Goal: Task Accomplishment & Management: Manage account settings

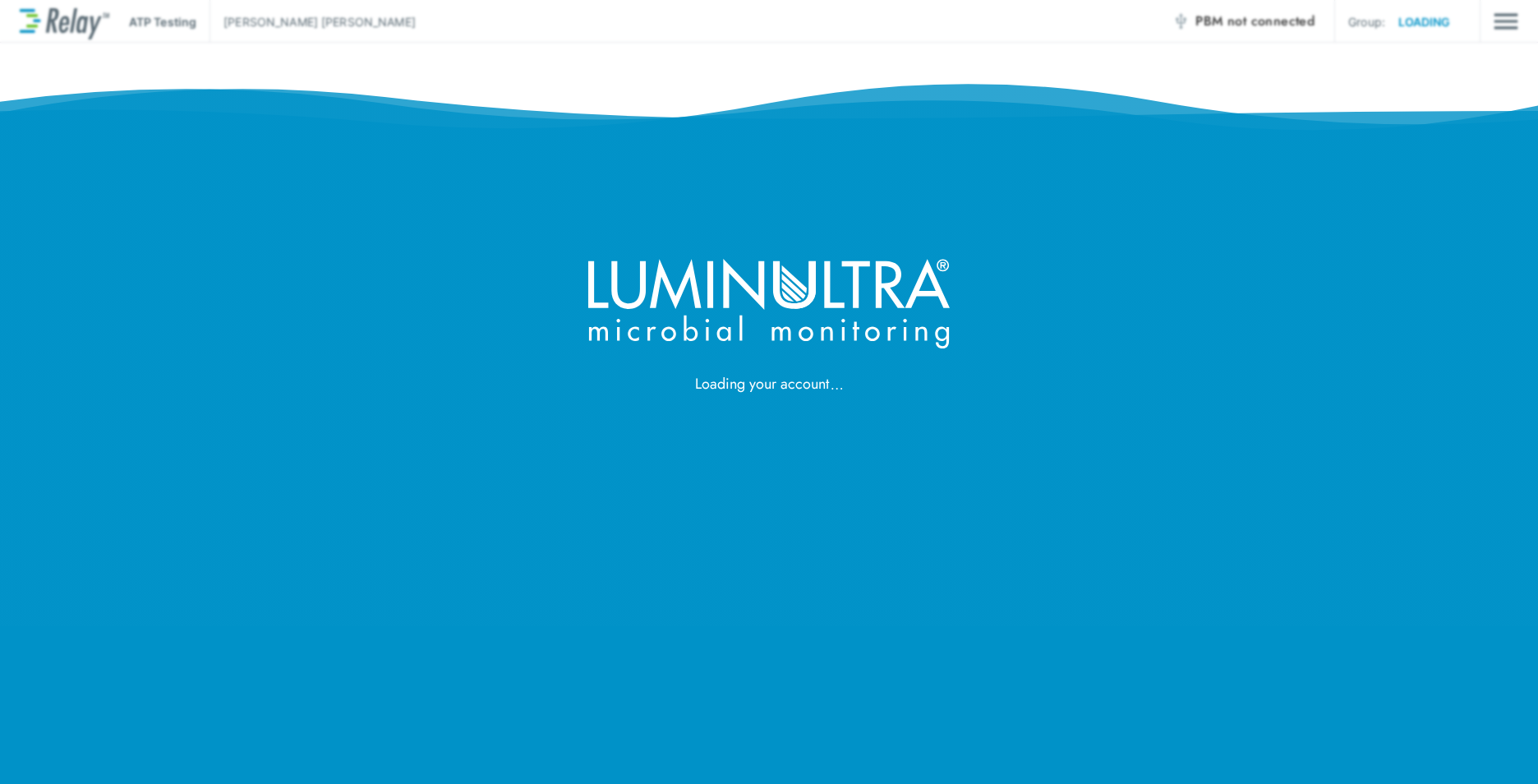
click at [954, 378] on div "Loading your account" at bounding box center [769, 197] width 1538 height 395
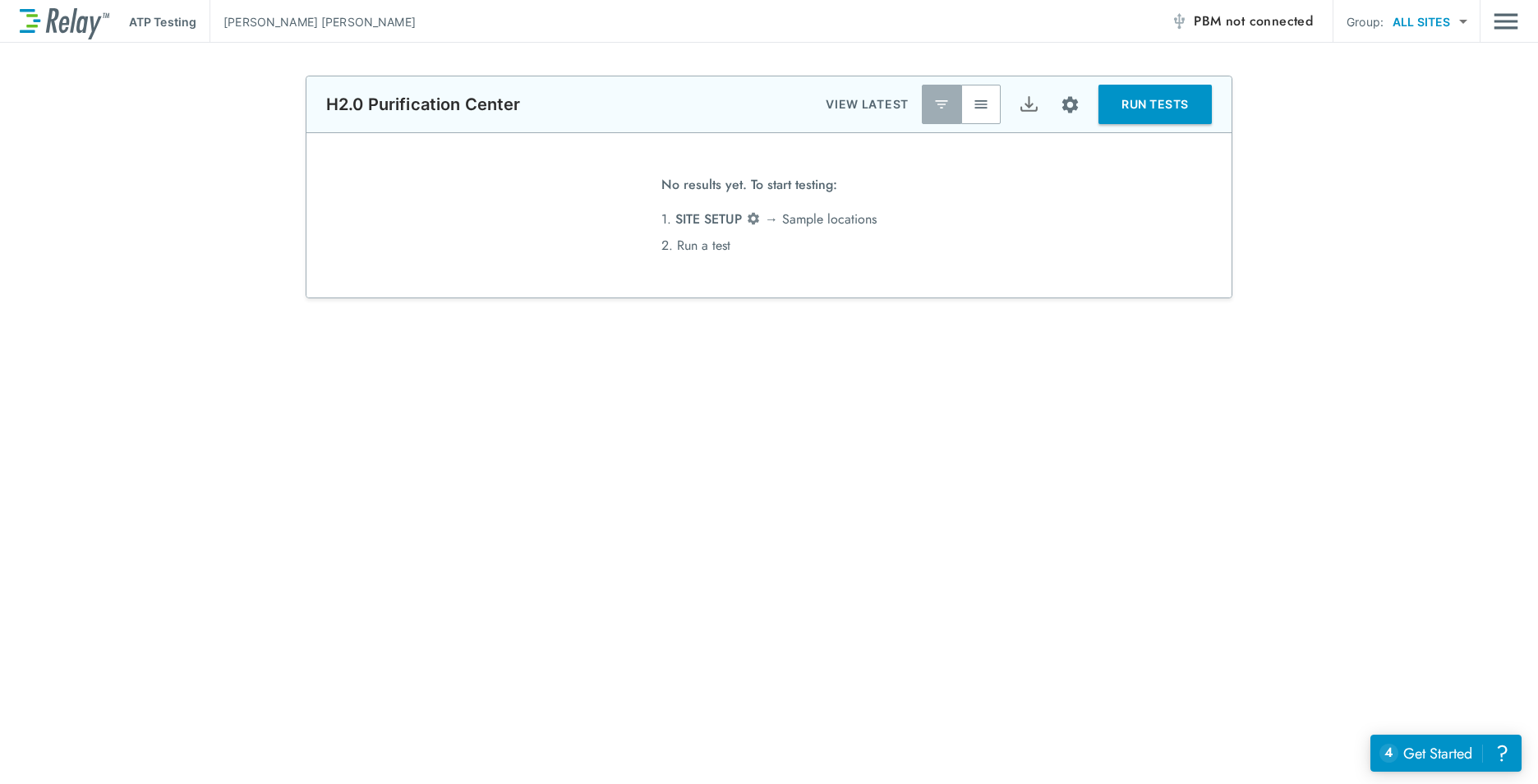
click at [1428, 16] on body "**********" at bounding box center [769, 392] width 1538 height 784
drag, startPoint x: 702, startPoint y: 278, endPoint x: 1002, endPoint y: 120, distance: 339.1
click at [703, 278] on div at bounding box center [769, 392] width 1538 height 784
click at [1068, 107] on img "Site setup" at bounding box center [1070, 104] width 20 height 20
click at [1068, 107] on div at bounding box center [769, 392] width 1538 height 784
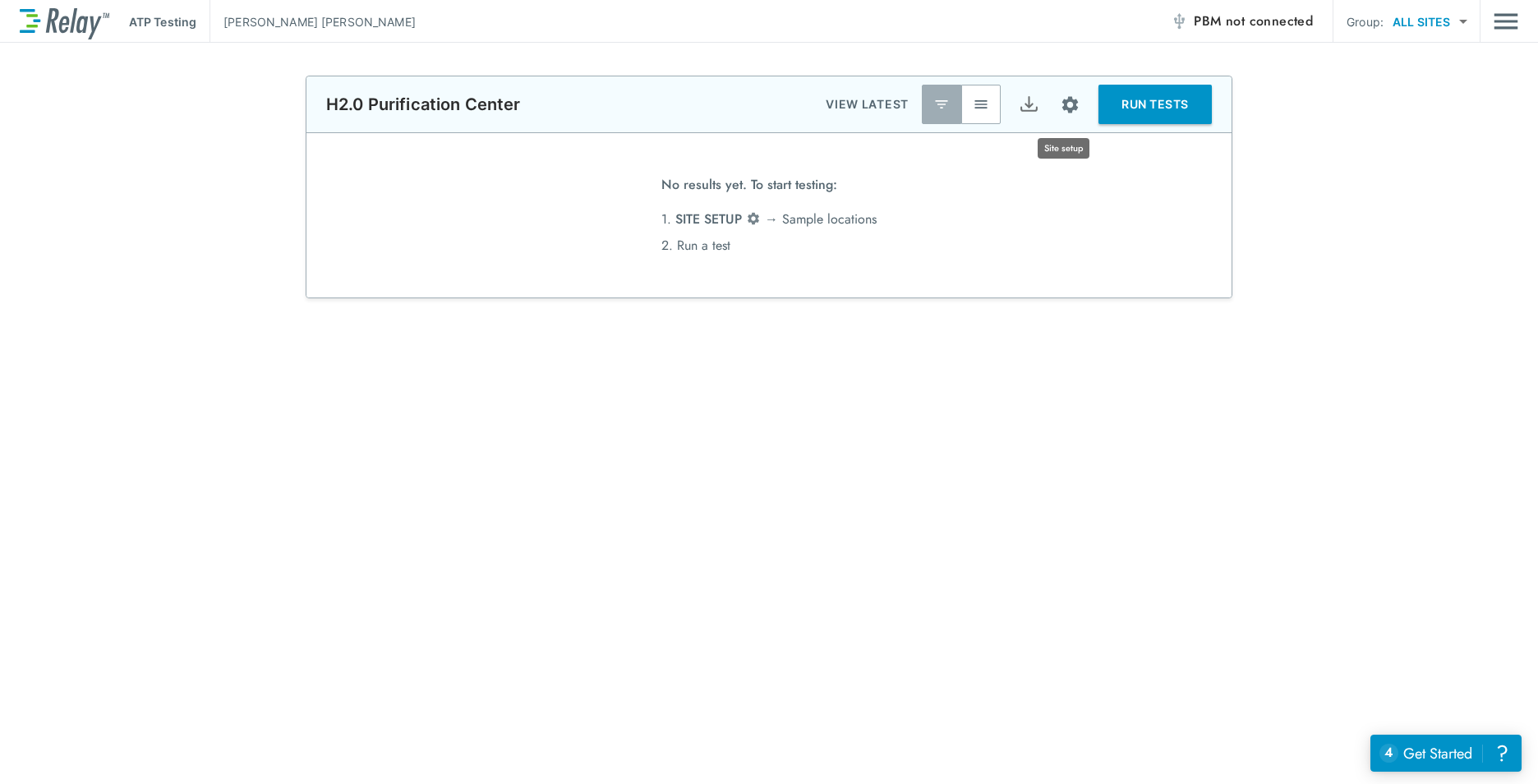
click at [1079, 114] on button "Site setup" at bounding box center [1070, 105] width 44 height 44
click at [1021, 263] on p "Manage users" at bounding box center [1013, 260] width 76 height 17
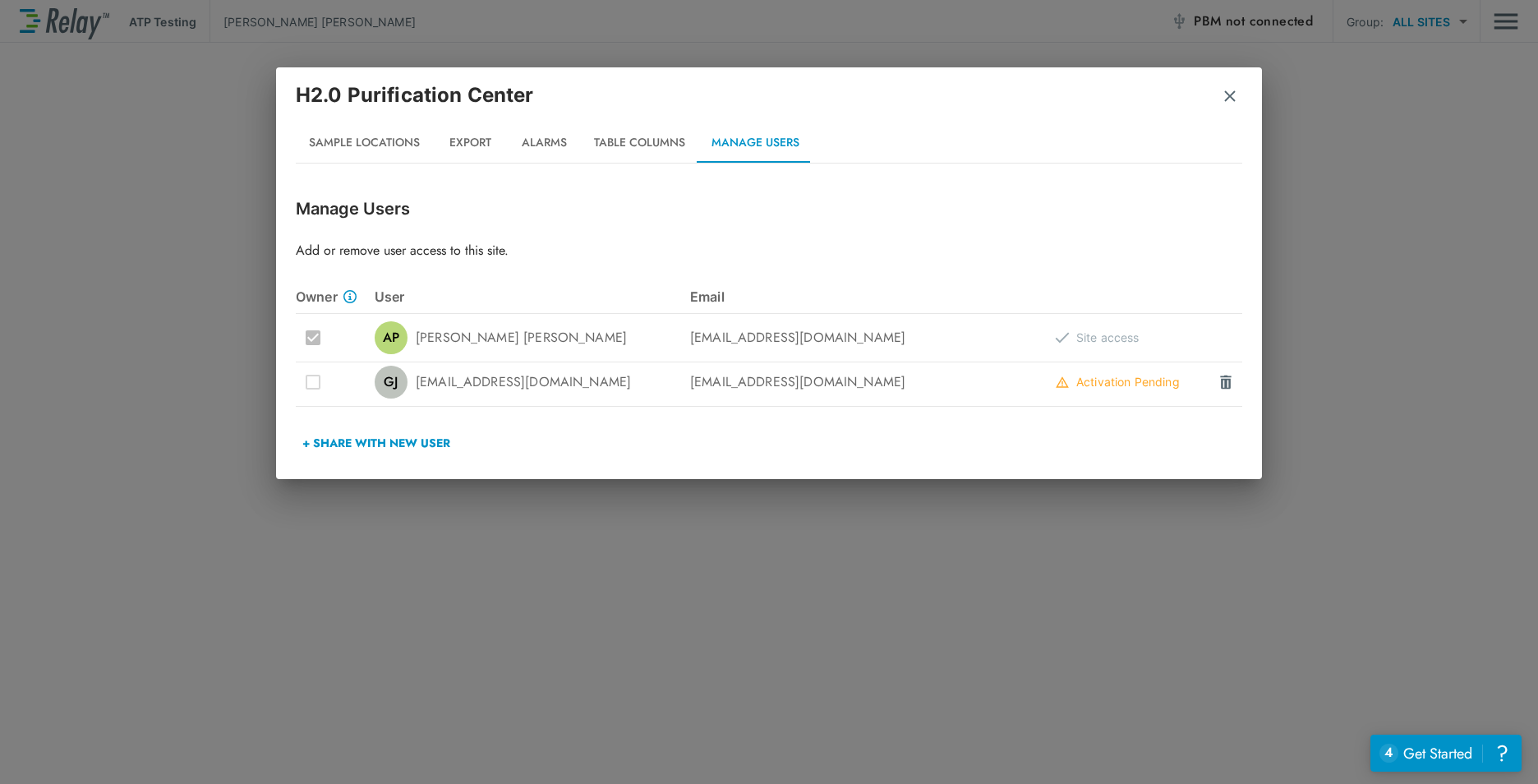
click at [395, 441] on button "+ Share with New User" at bounding box center [377, 442] width 161 height 39
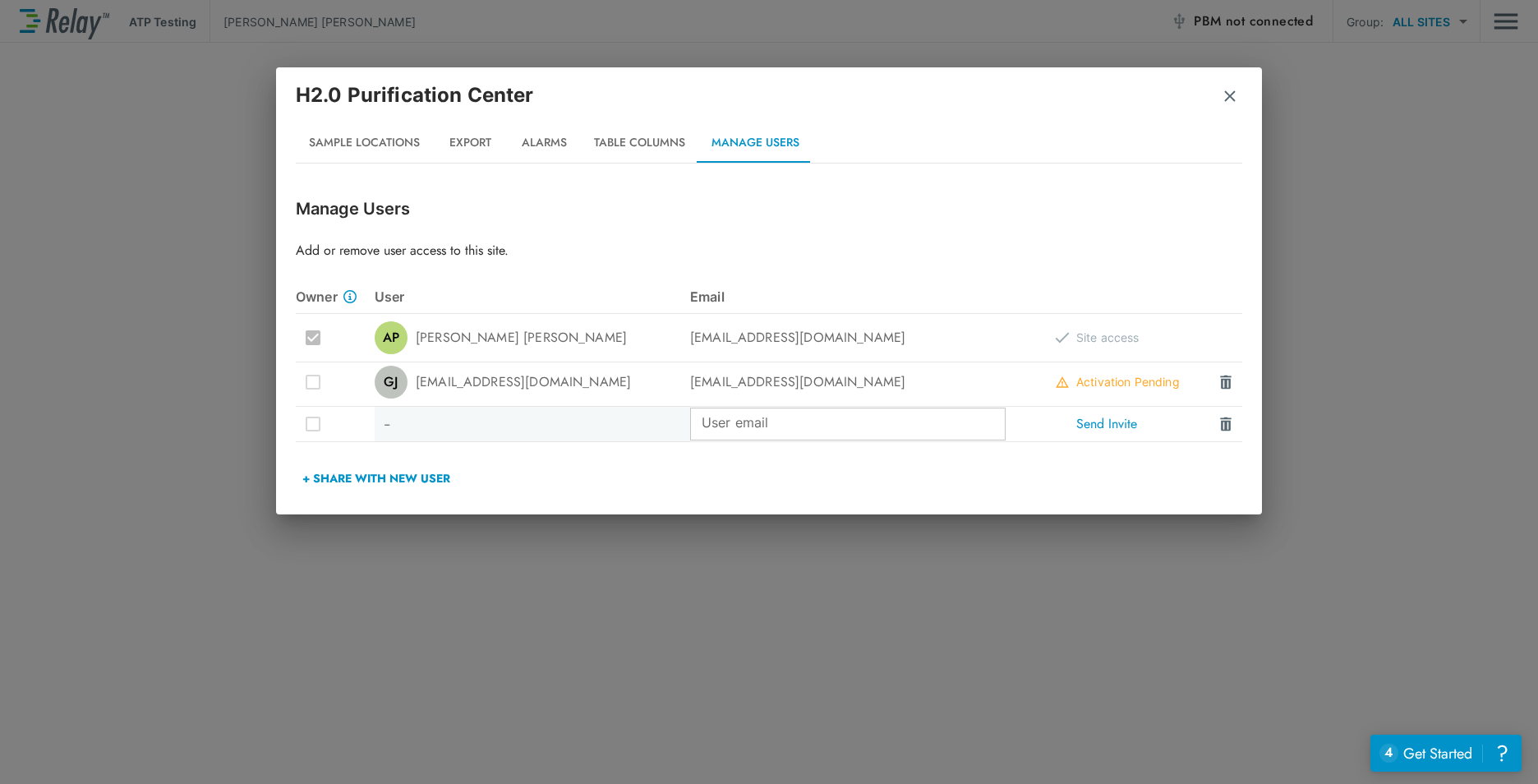
click at [756, 427] on input "User email" at bounding box center [847, 424] width 315 height 33
type input "**********"
click at [1096, 426] on button "Send Invite" at bounding box center [1107, 424] width 78 height 33
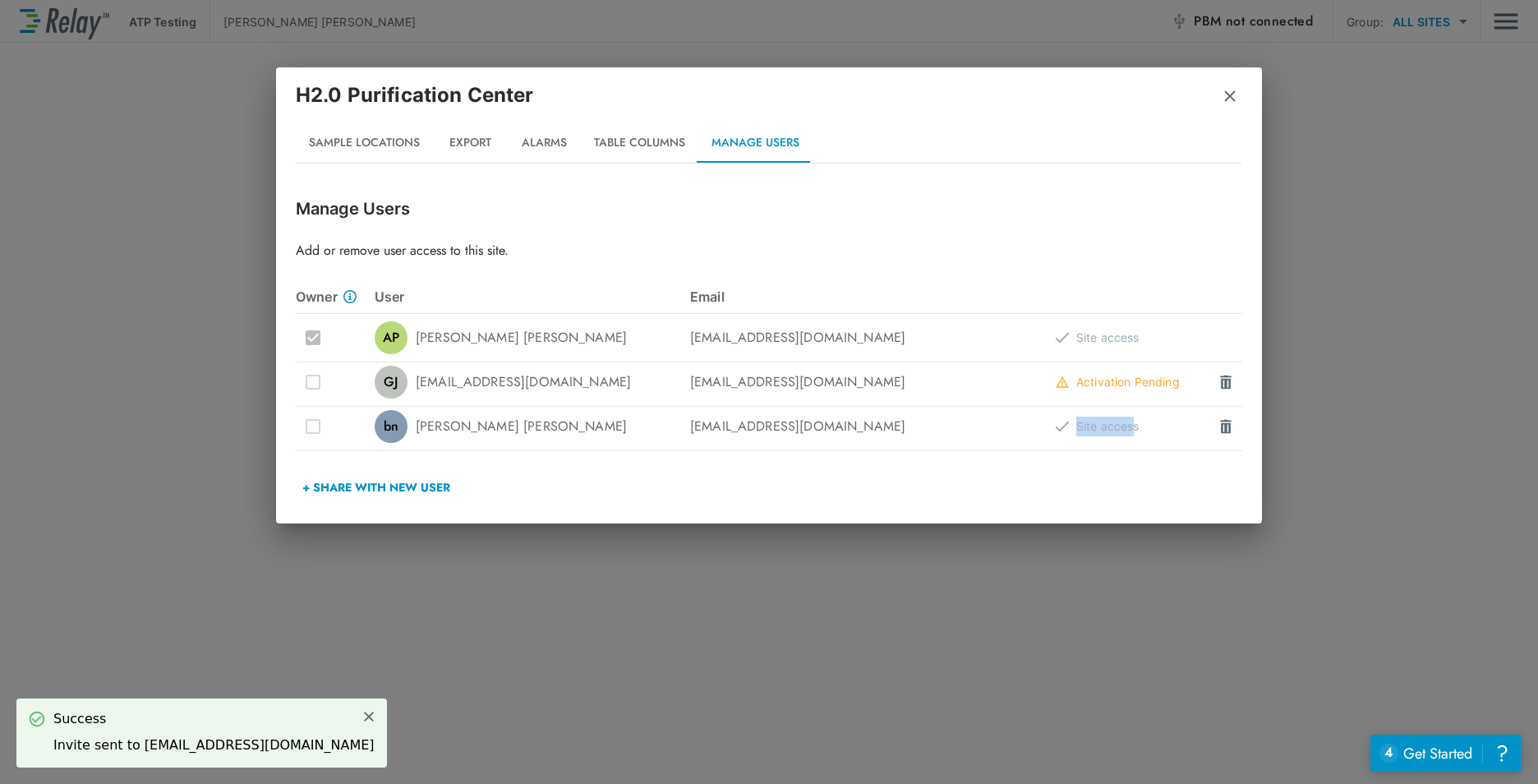
drag, startPoint x: 1077, startPoint y: 425, endPoint x: 1132, endPoint y: 431, distance: 55.3
click at [1132, 431] on div "Site access" at bounding box center [1097, 427] width 85 height 20
drag, startPoint x: 1132, startPoint y: 431, endPoint x: 1087, endPoint y: 435, distance: 45.2
click at [1087, 435] on div "Site access" at bounding box center [1097, 427] width 85 height 20
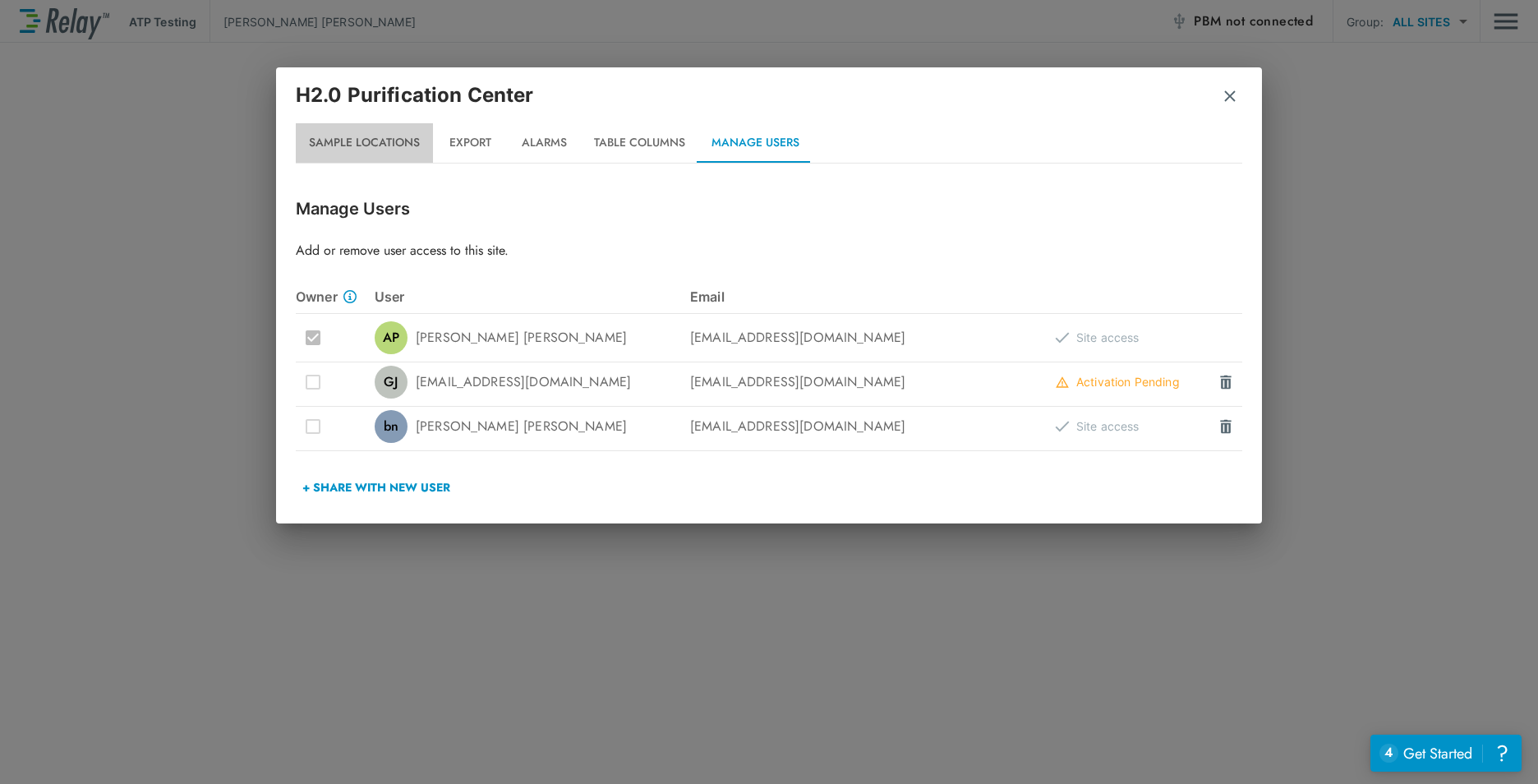
click at [373, 148] on button "Sample Locations" at bounding box center [365, 143] width 137 height 39
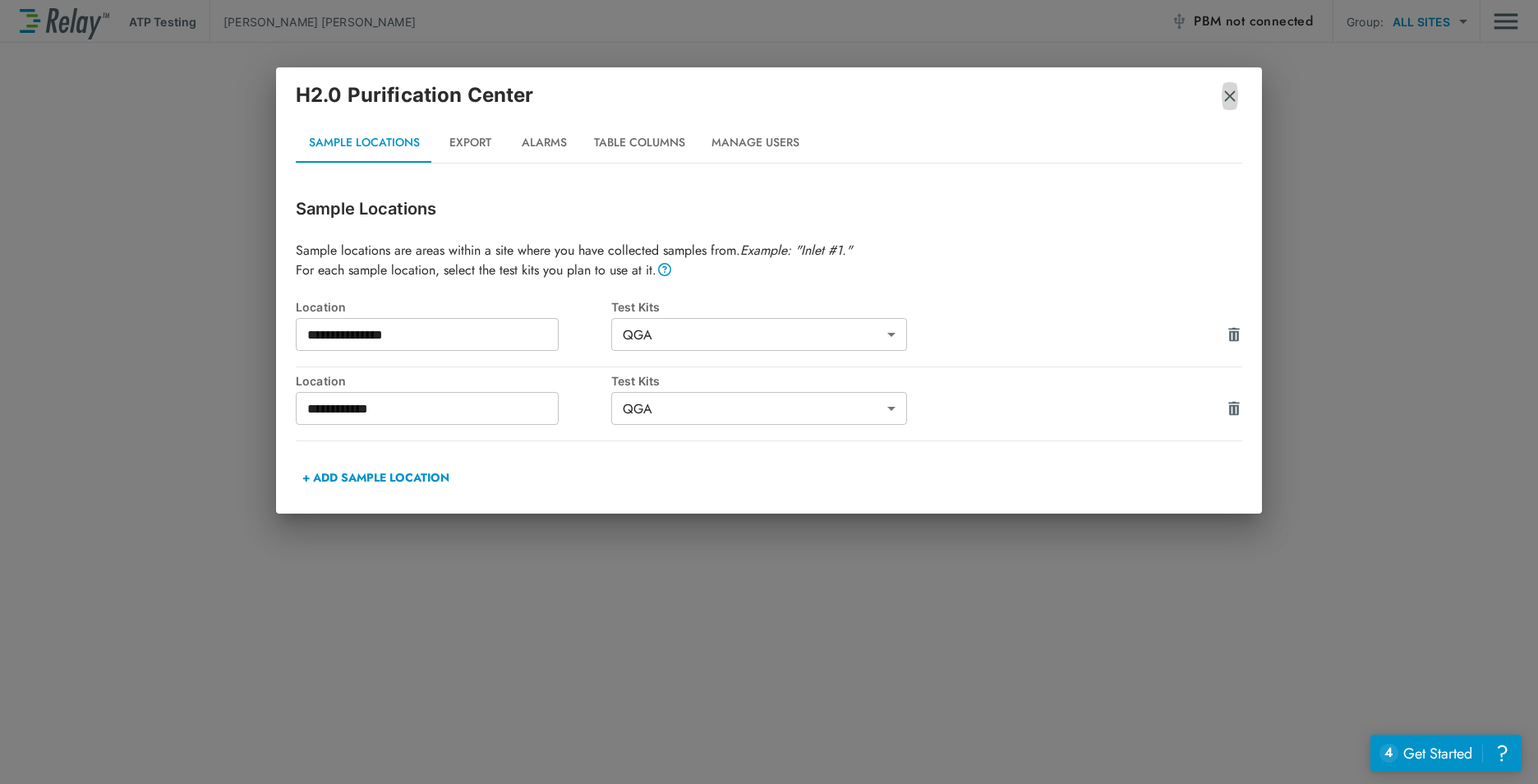
click at [1228, 105] on button "button" at bounding box center [1230, 96] width 16 height 41
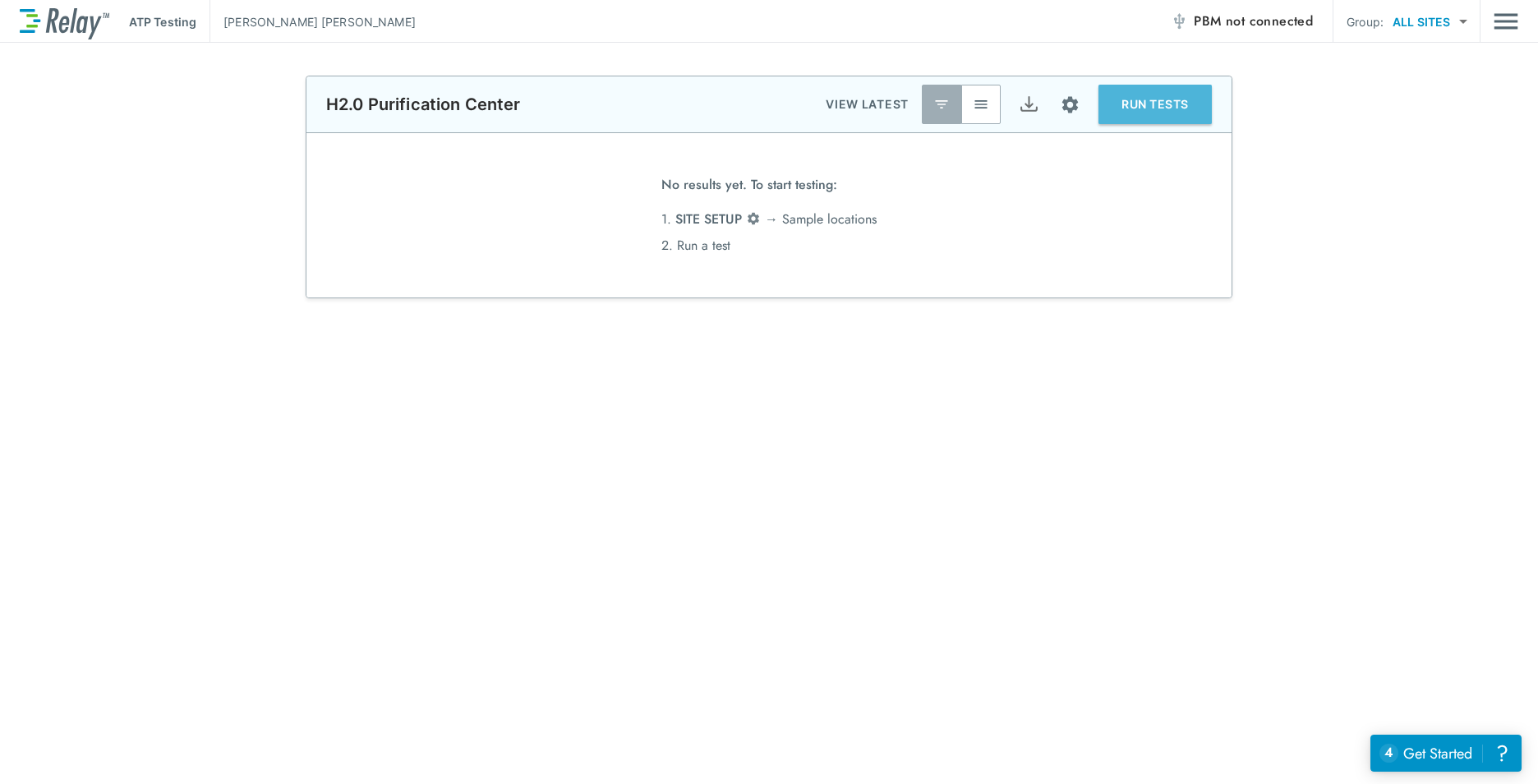
click at [1130, 98] on button "RUN TESTS" at bounding box center [1155, 104] width 113 height 39
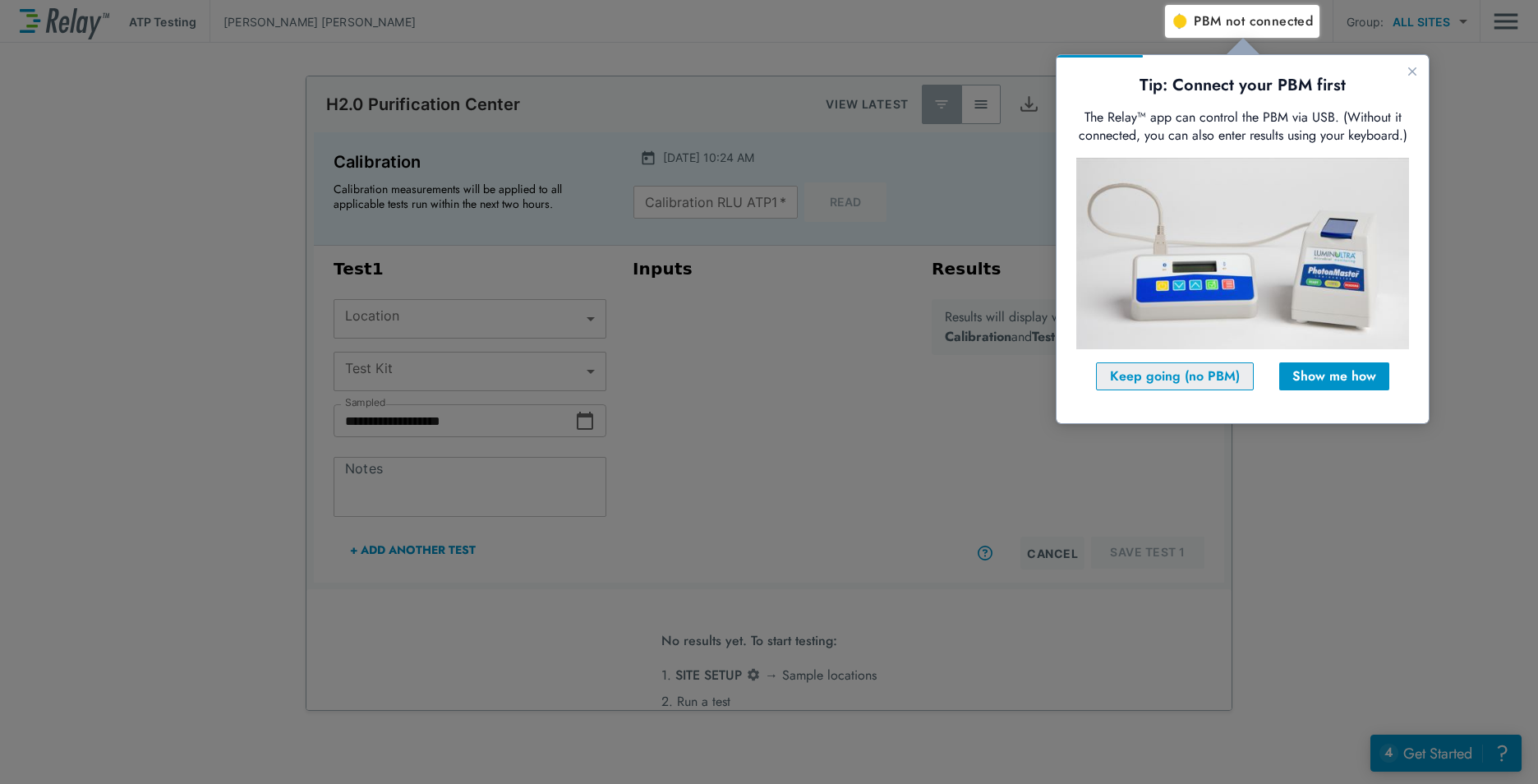
click at [1164, 387] on button "Keep going (no PBM)" at bounding box center [1174, 376] width 158 height 28
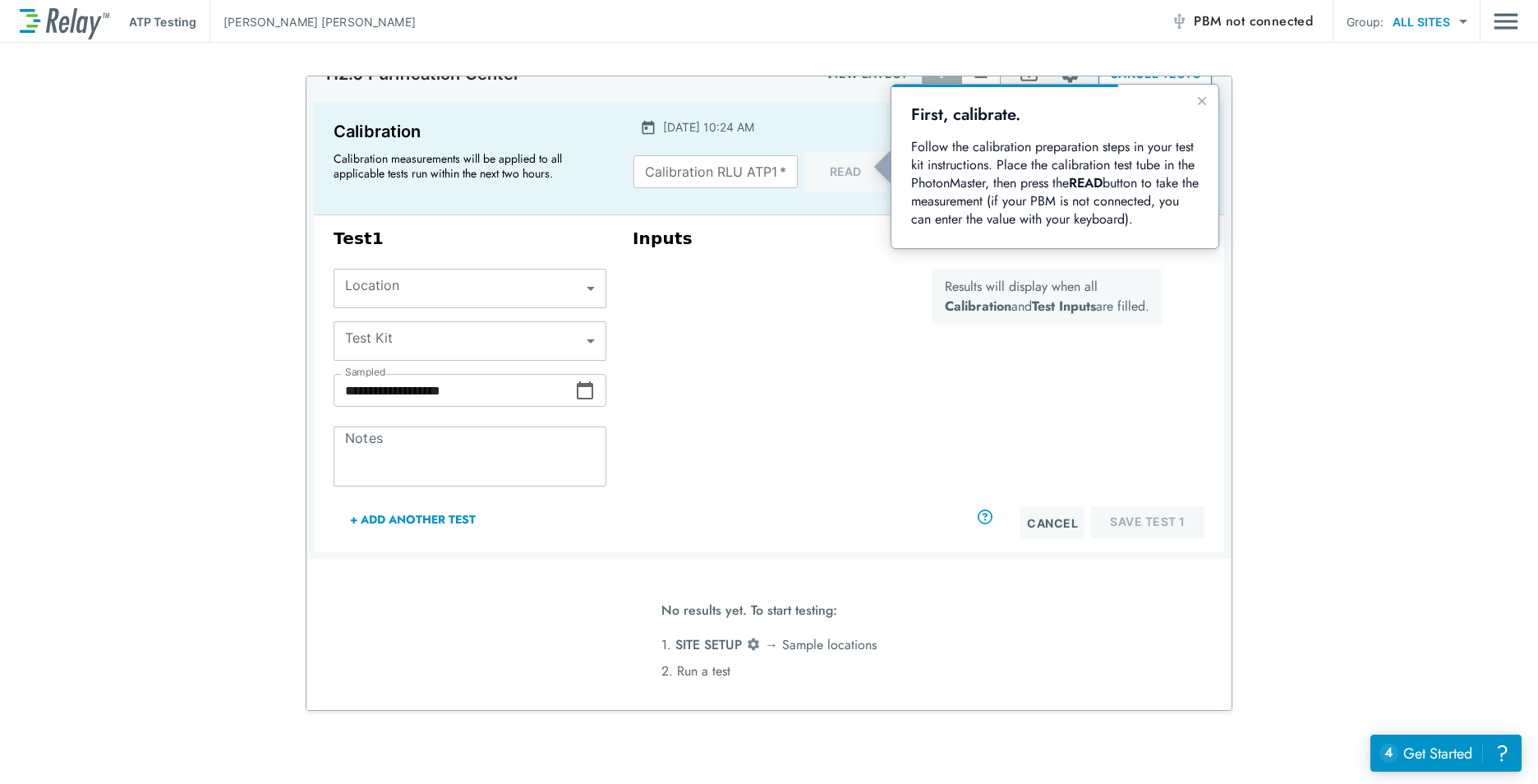
scroll to position [44, 0]
